Goal: Check status: Check status

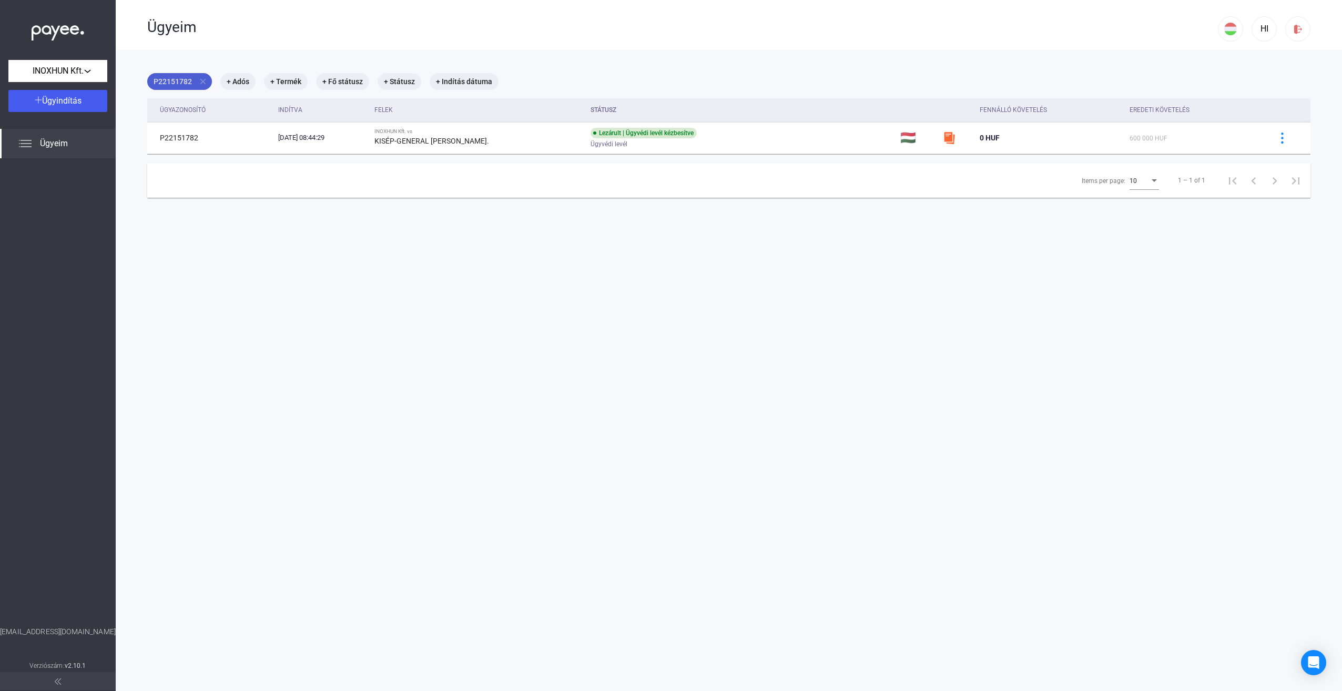
click at [200, 81] on mat-icon "close" at bounding box center [202, 81] width 9 height 9
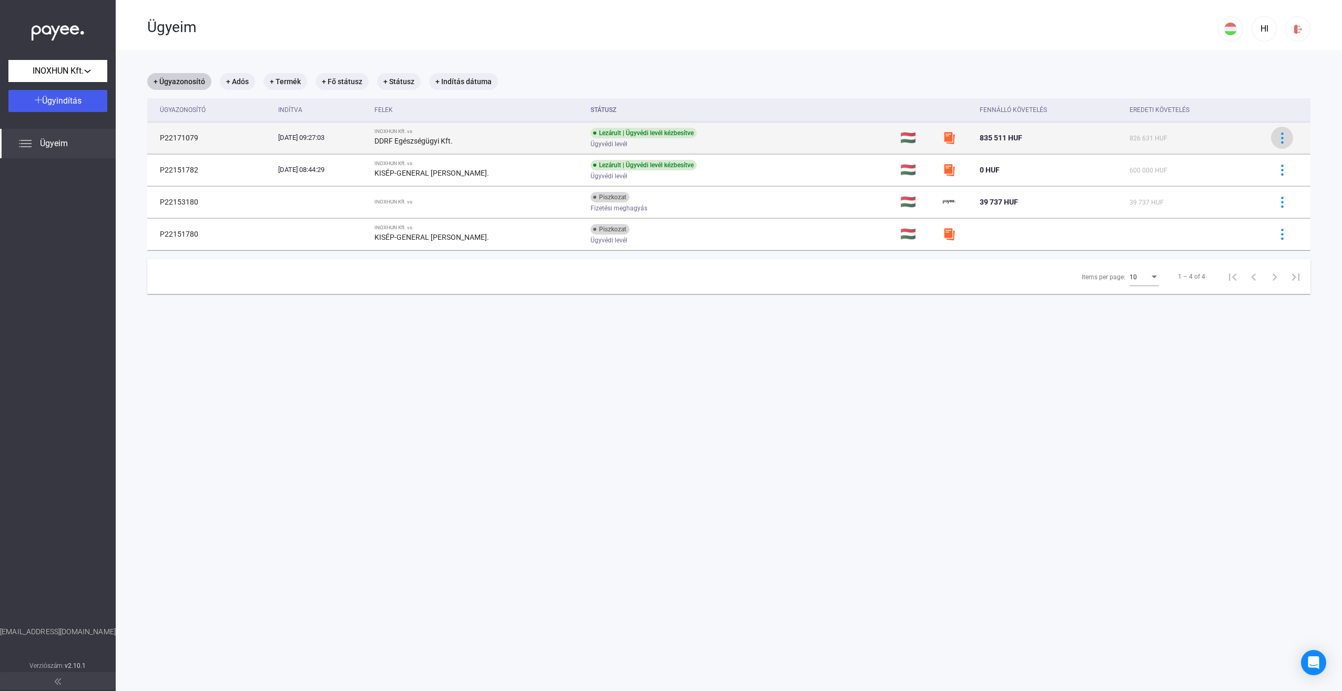
click at [1276, 133] on img at bounding box center [1281, 137] width 11 height 11
click at [1276, 133] on div at bounding box center [671, 345] width 1342 height 691
click at [628, 134] on div "Lezárult | Ügyvédi levél kézbesítve" at bounding box center [643, 133] width 106 height 11
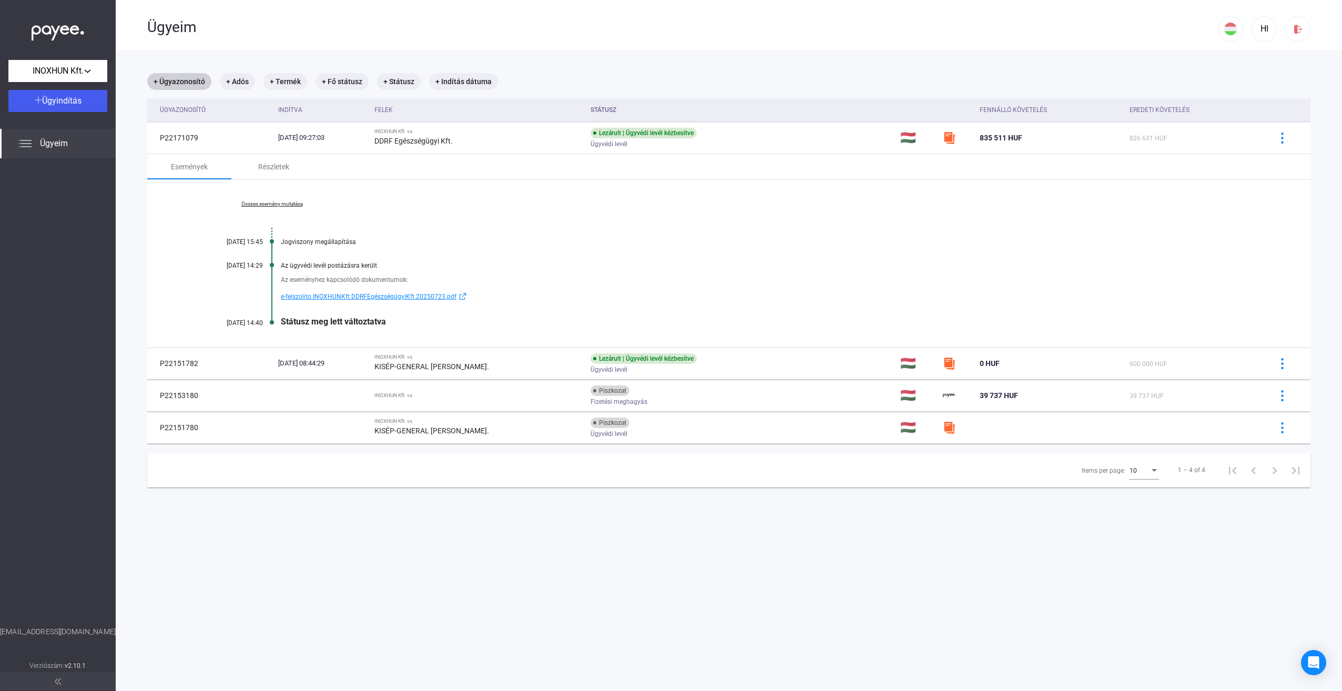
click at [356, 298] on span "e-felszolito.INOXHUNKft.DDRFEgészségügyiKft.20250723.pdf" at bounding box center [369, 296] width 176 height 13
